Goal: Information Seeking & Learning: Learn about a topic

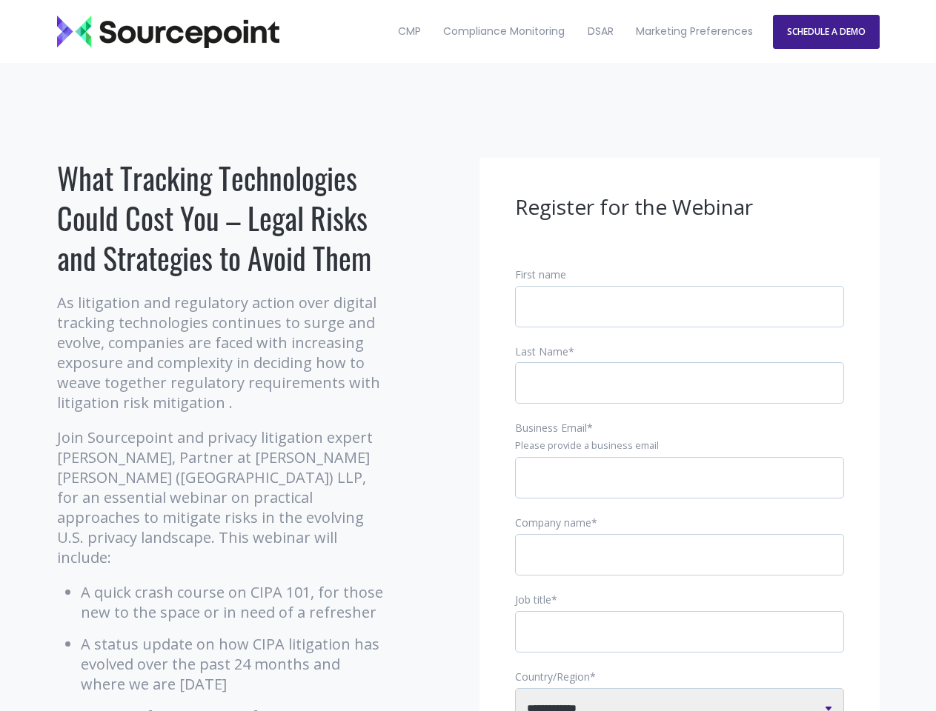
click at [679, 490] on input "Business Email *" at bounding box center [679, 477] width 329 height 41
